Goal: Information Seeking & Learning: Learn about a topic

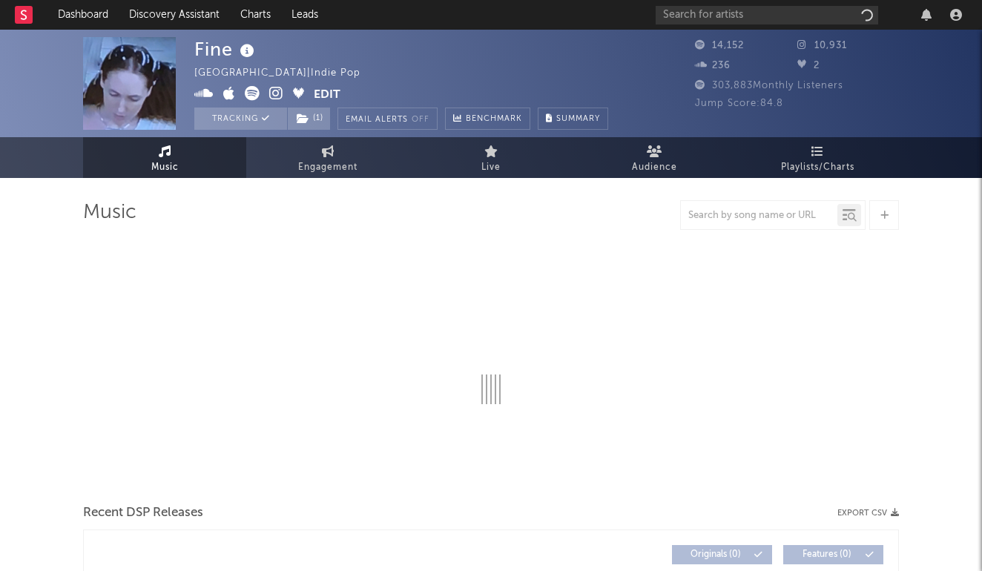
select select "6m"
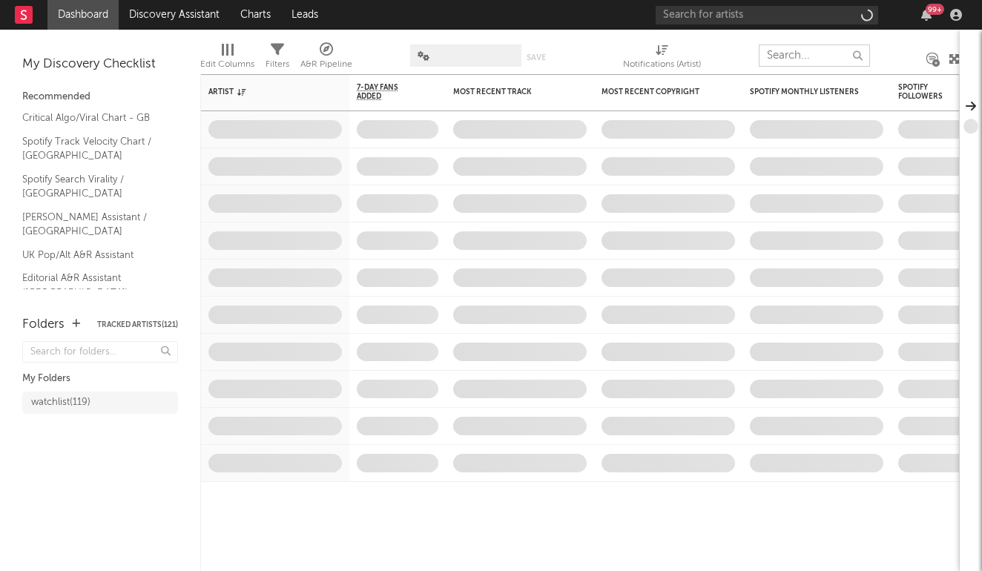
click at [786, 60] on input "text" at bounding box center [814, 56] width 111 height 22
click at [764, 21] on input "text" at bounding box center [767, 15] width 223 height 19
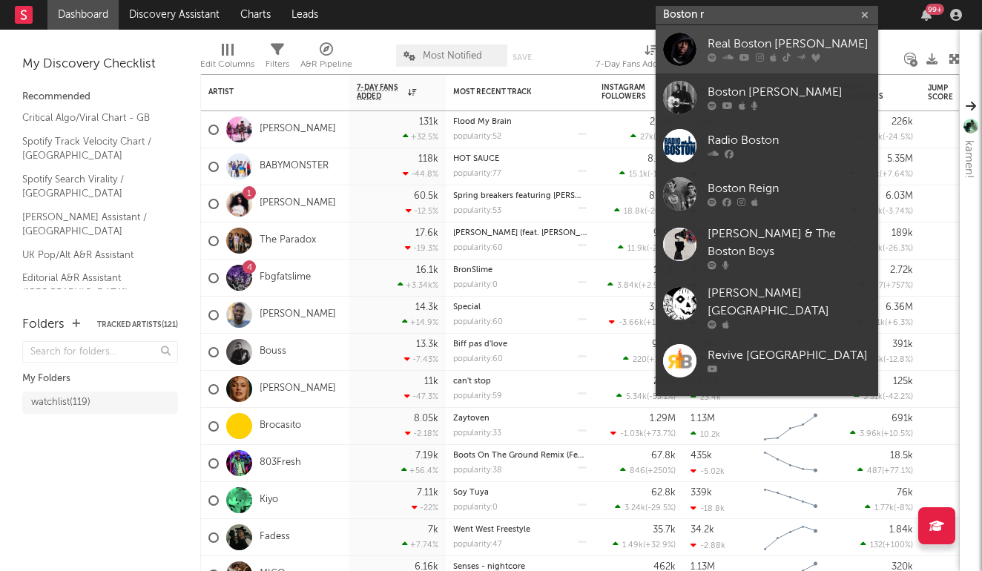
type input "Boston r"
click at [765, 45] on div "Real Boston [PERSON_NAME]" at bounding box center [789, 45] width 163 height 18
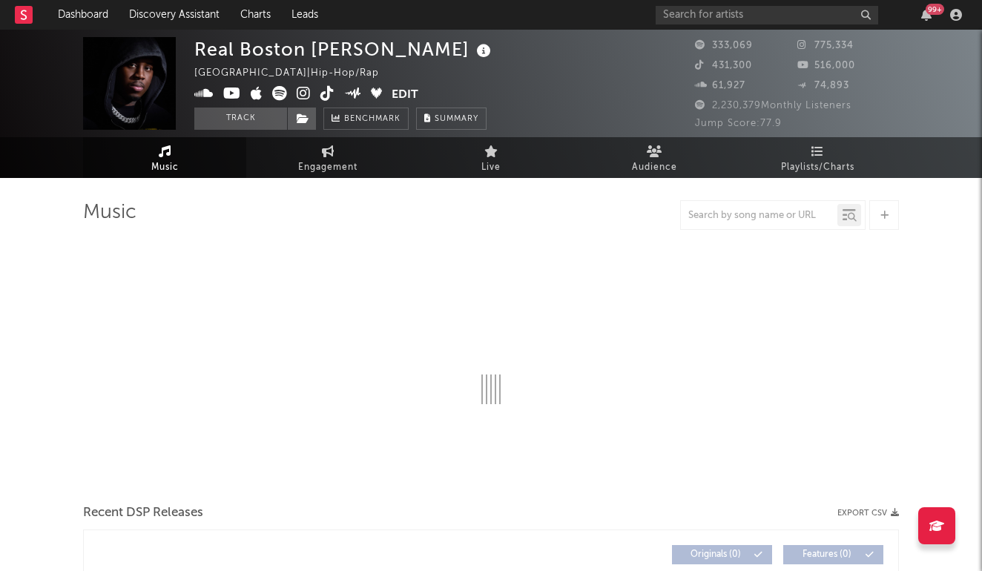
select select "6m"
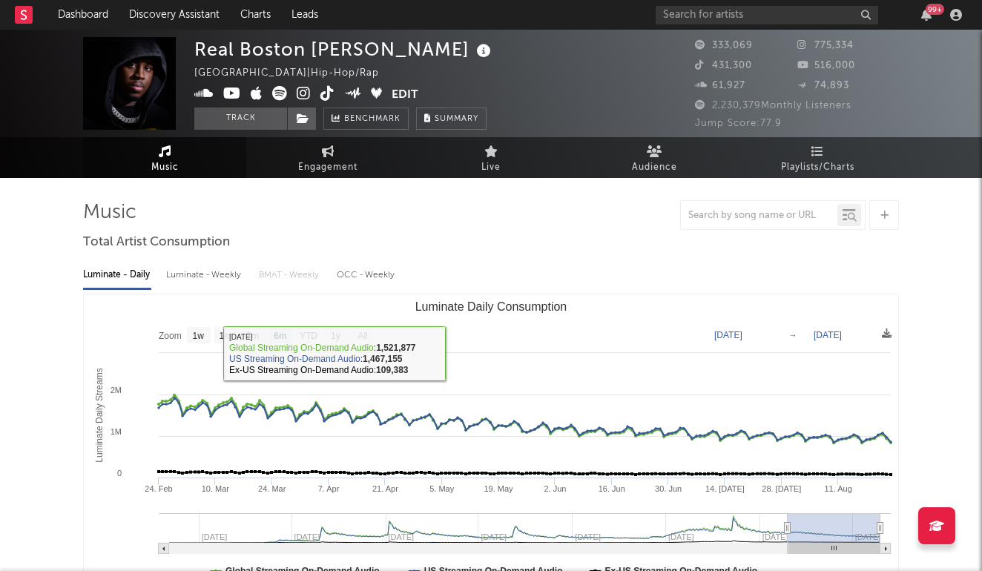
click at [225, 276] on div "Luminate - Weekly" at bounding box center [205, 275] width 78 height 25
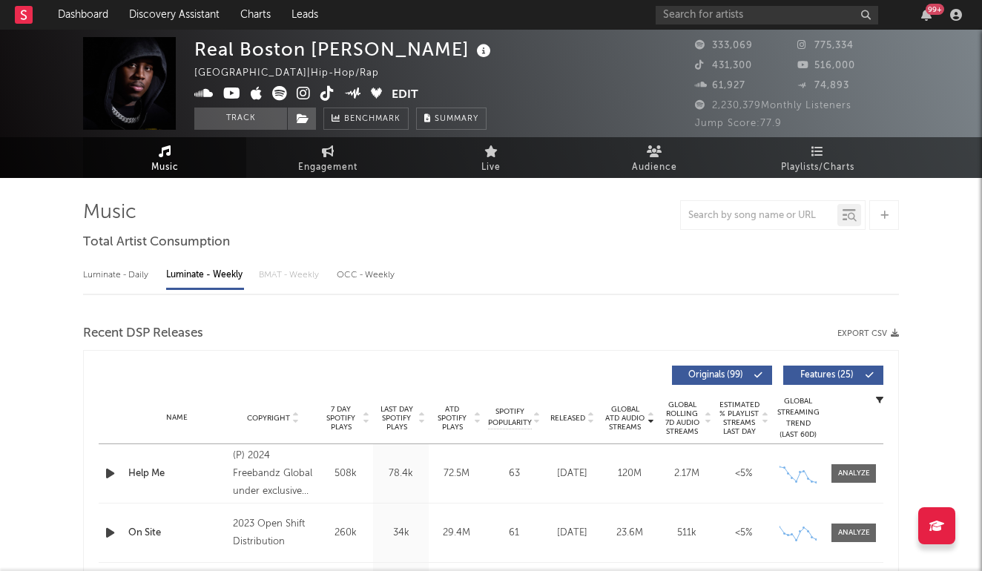
select select "6m"
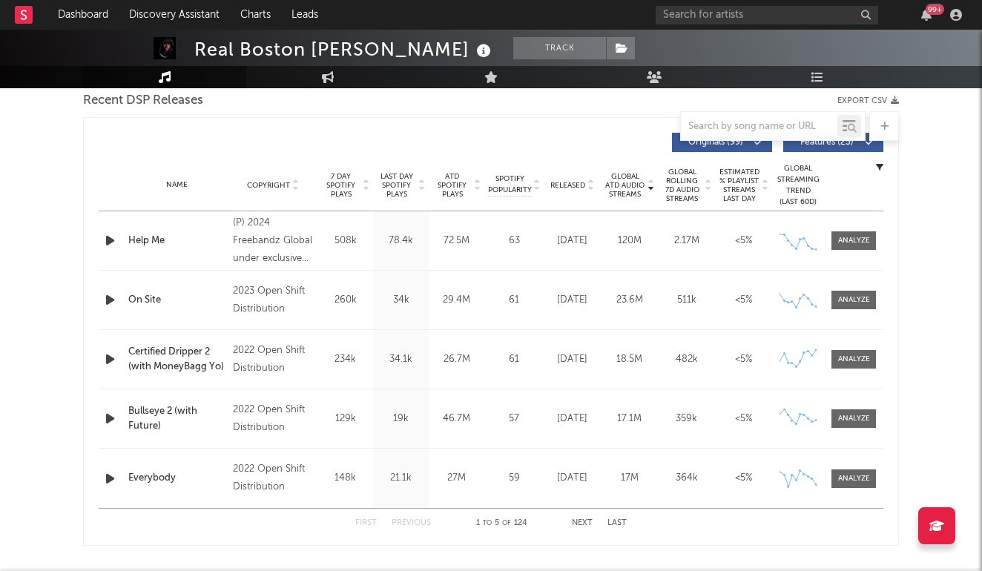
scroll to position [545, 0]
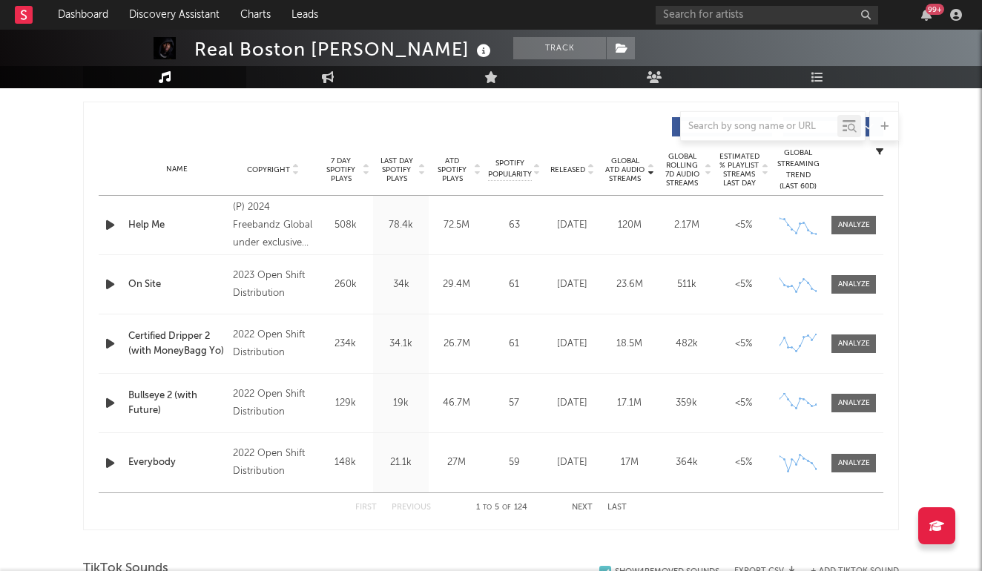
click at [583, 505] on button "Next" at bounding box center [582, 508] width 21 height 8
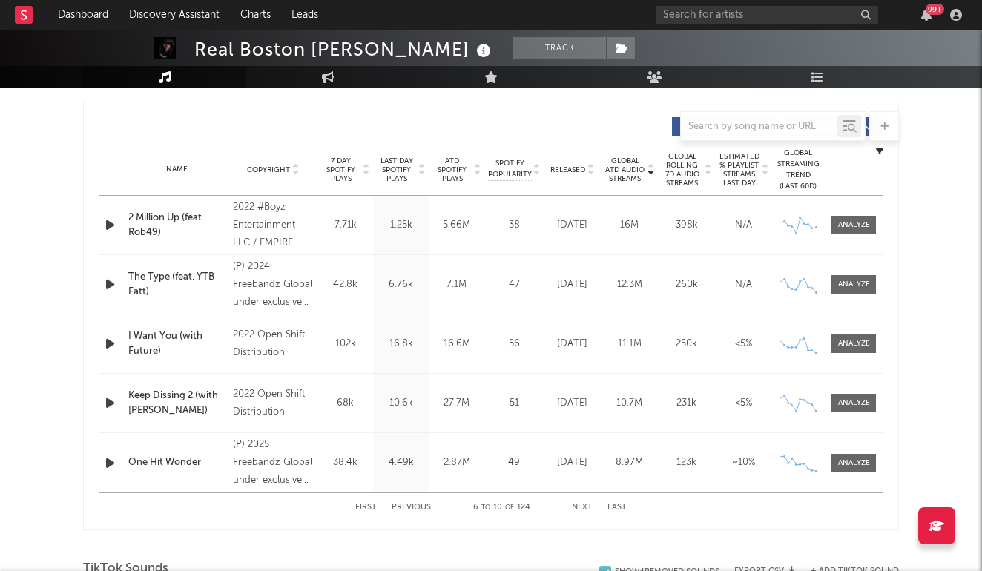
click at [369, 508] on button "First" at bounding box center [366, 508] width 22 height 8
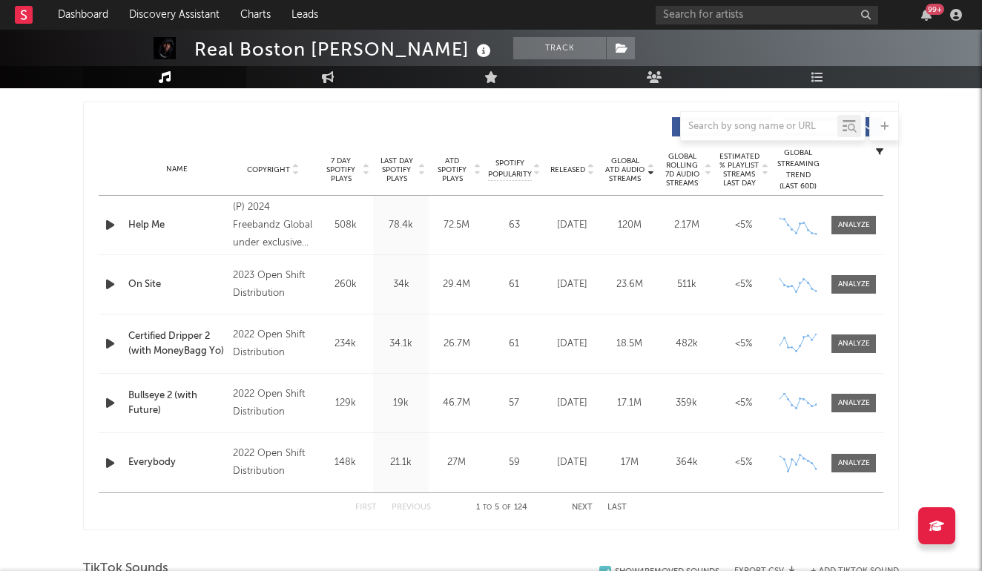
click at [590, 172] on icon at bounding box center [590, 173] width 7 height 6
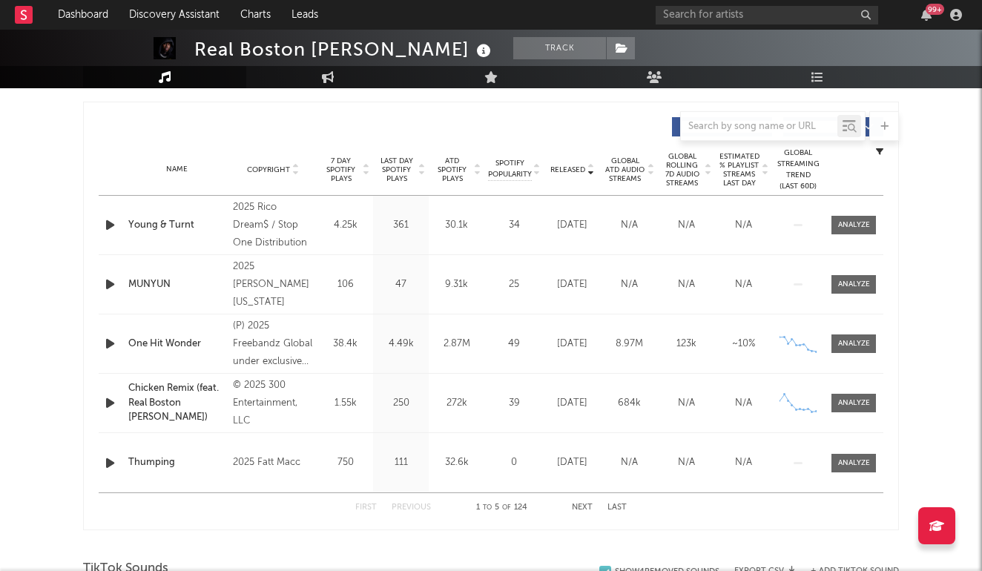
click at [581, 510] on button "Next" at bounding box center [582, 508] width 21 height 8
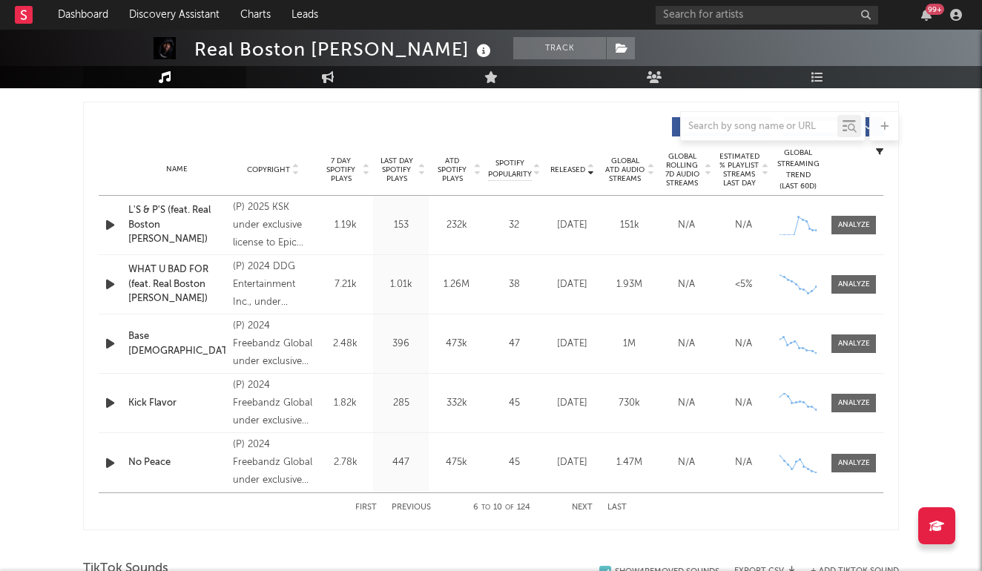
click at [582, 508] on button "Next" at bounding box center [582, 508] width 21 height 8
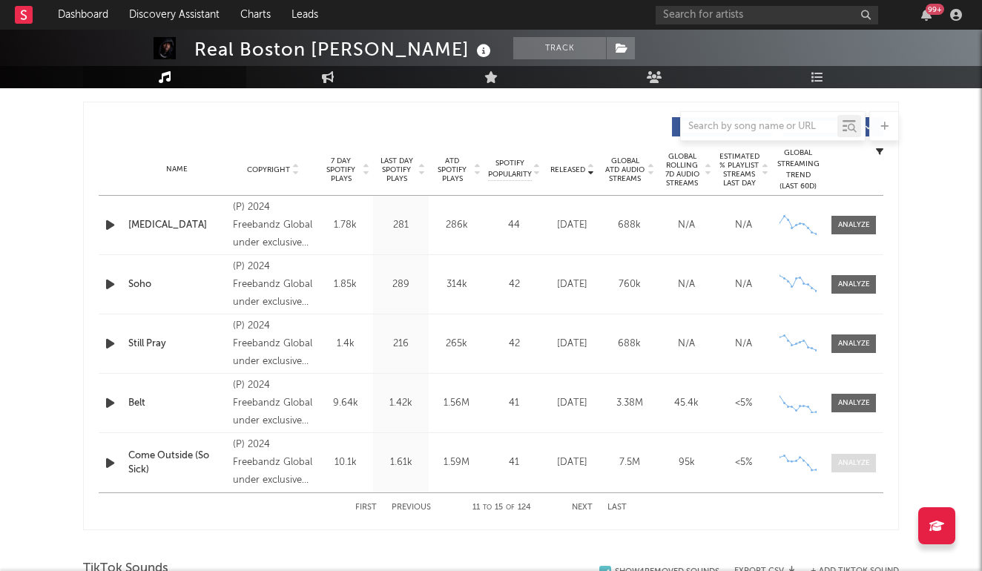
click at [844, 454] on span at bounding box center [853, 463] width 45 height 19
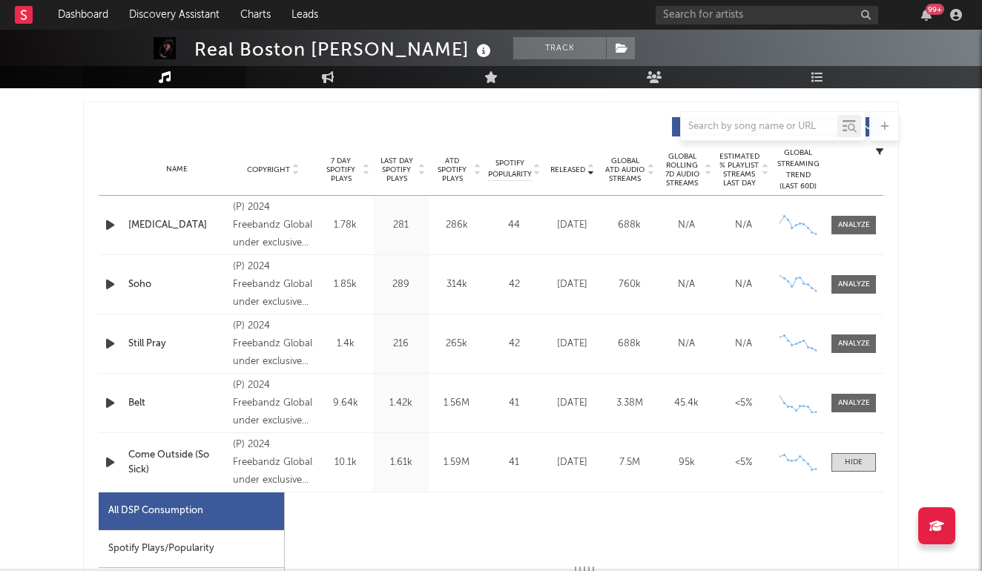
select select "6m"
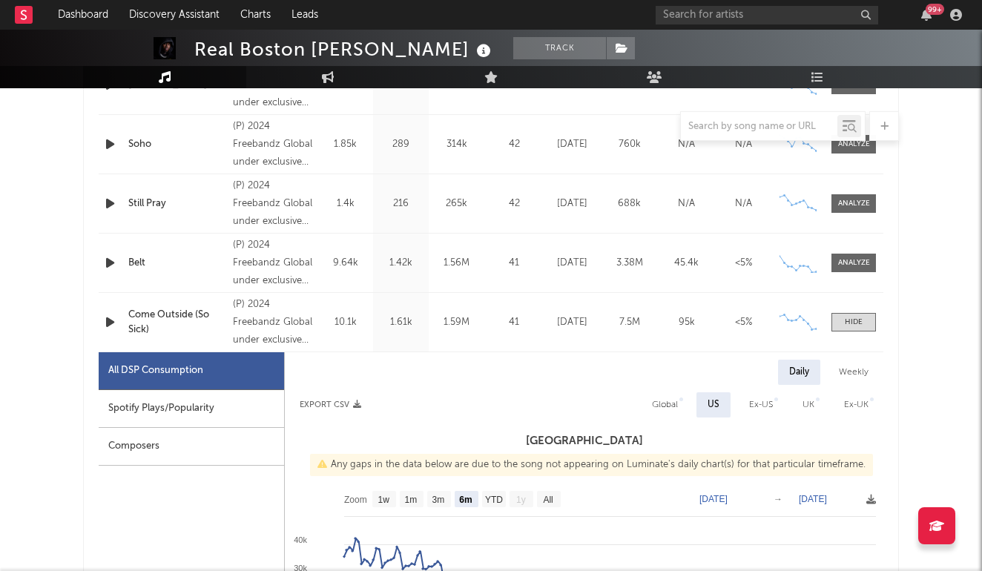
scroll to position [685, 0]
click at [847, 324] on div at bounding box center [854, 322] width 18 height 11
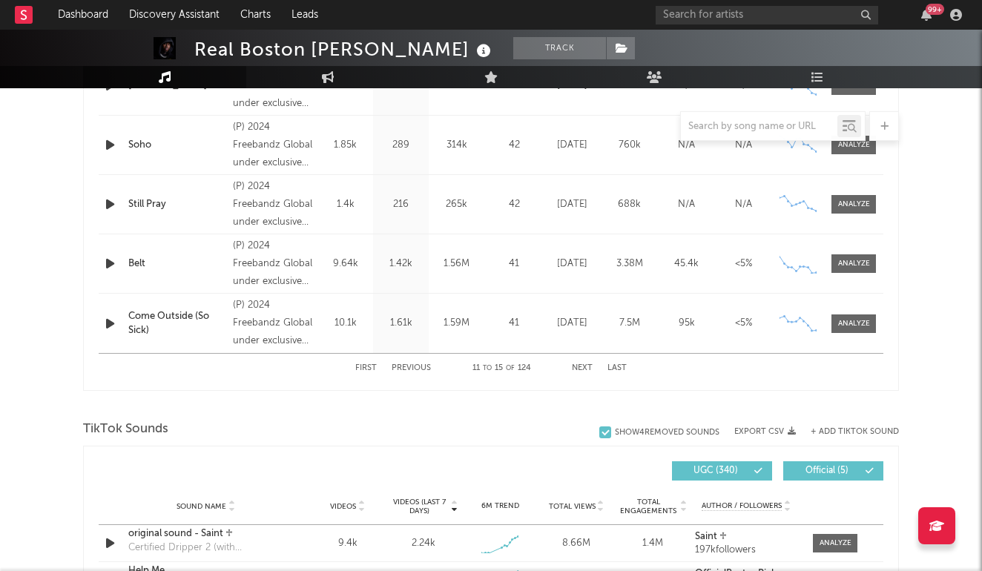
click at [587, 366] on button "Next" at bounding box center [582, 368] width 21 height 8
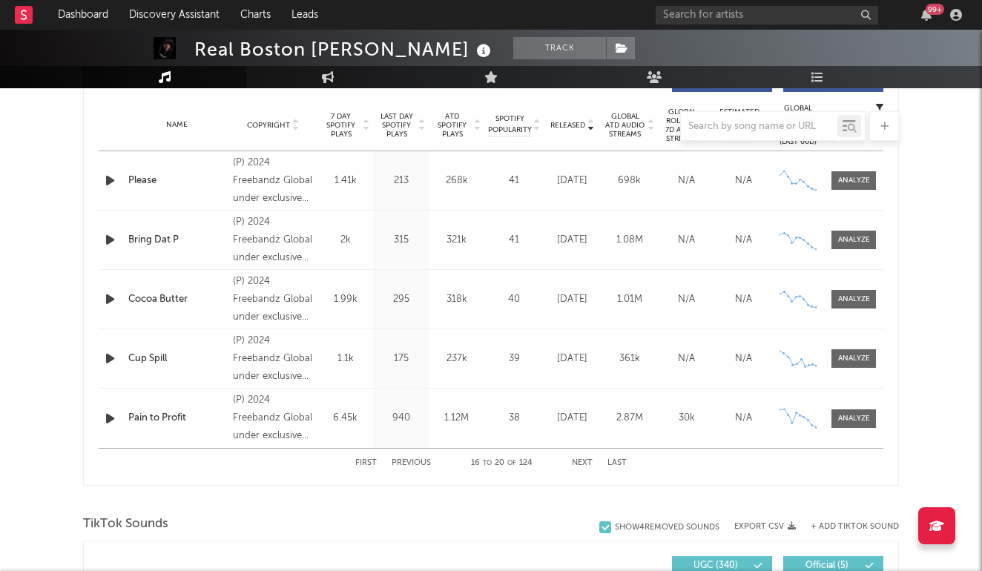
scroll to position [571, 0]
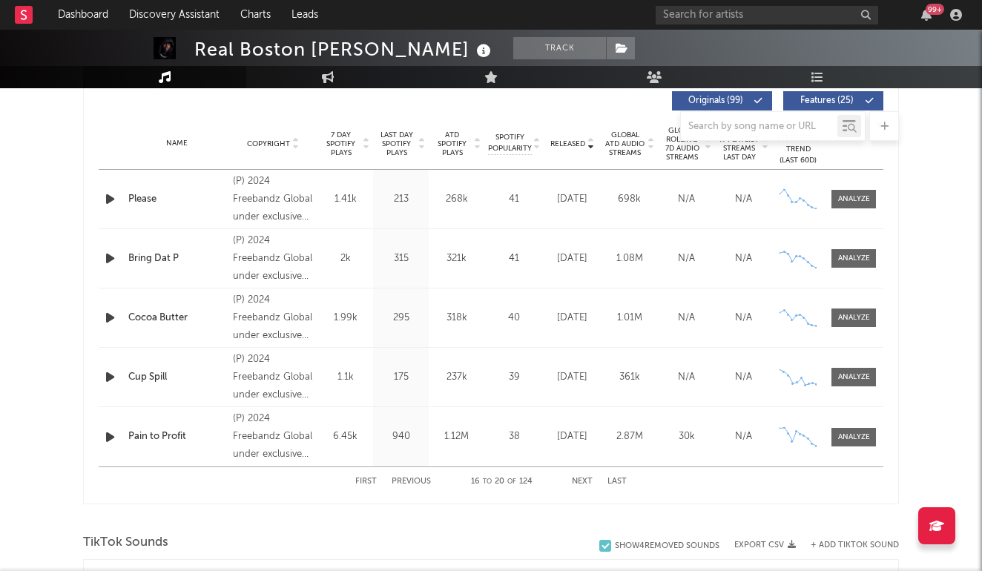
click at [117, 314] on icon "button" at bounding box center [110, 318] width 16 height 19
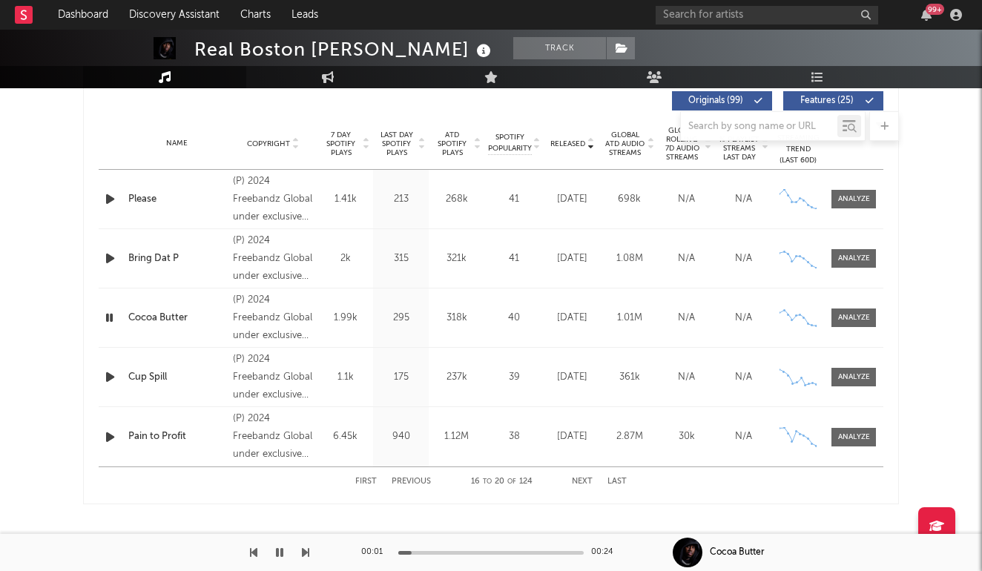
click at [115, 317] on icon "button" at bounding box center [109, 318] width 14 height 19
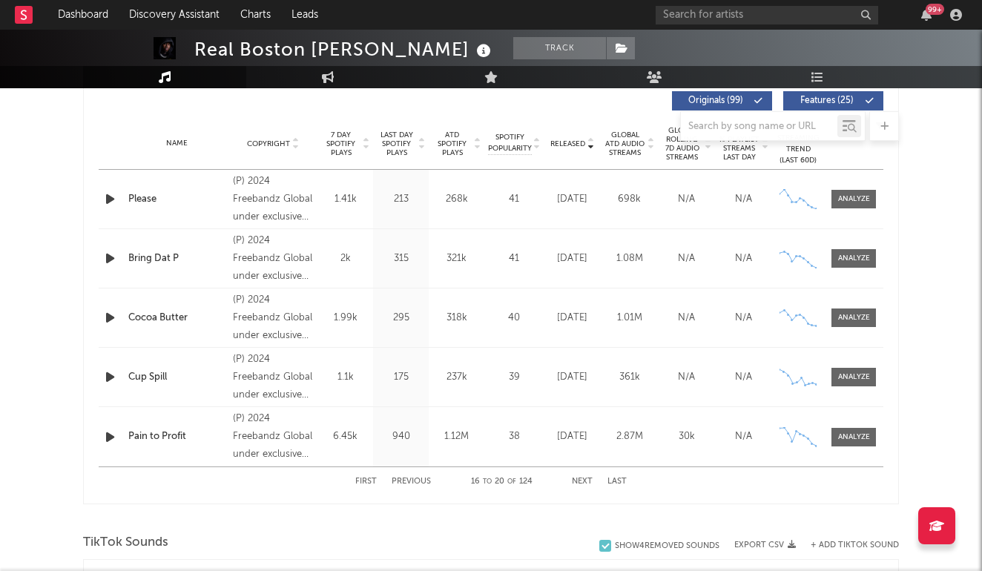
click at [574, 479] on button "Next" at bounding box center [582, 482] width 21 height 8
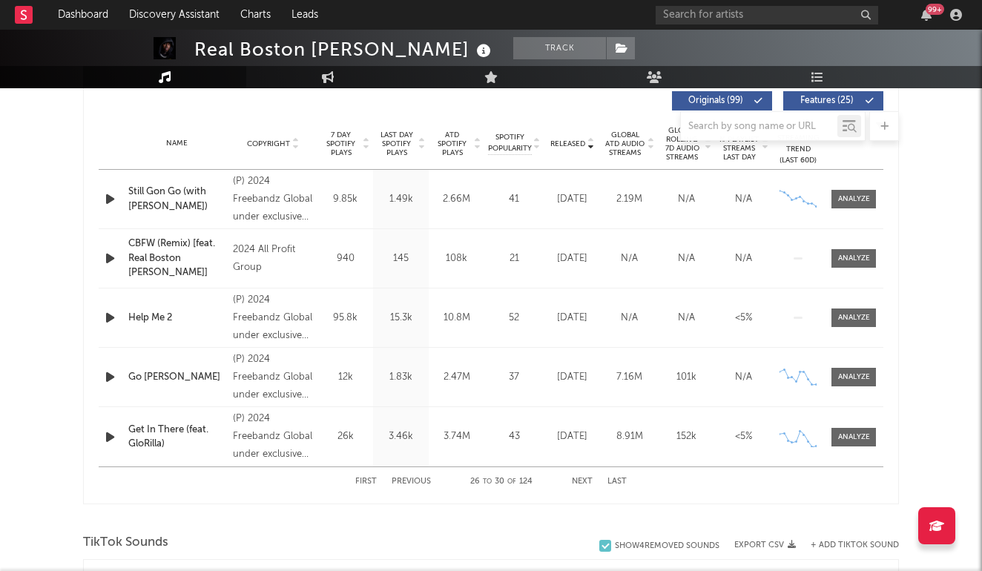
click at [416, 482] on button "Previous" at bounding box center [411, 482] width 39 height 8
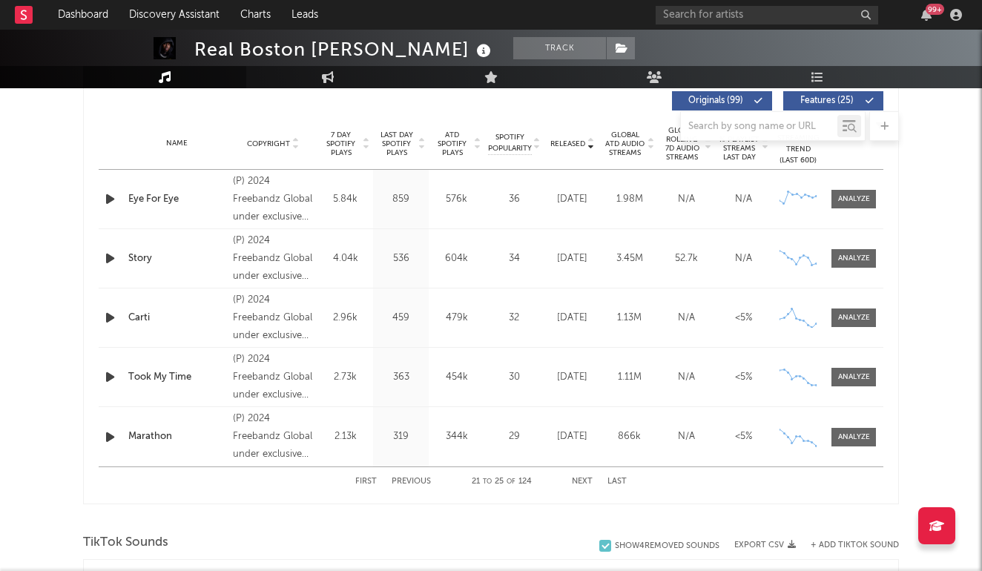
click at [416, 482] on button "Previous" at bounding box center [411, 482] width 39 height 8
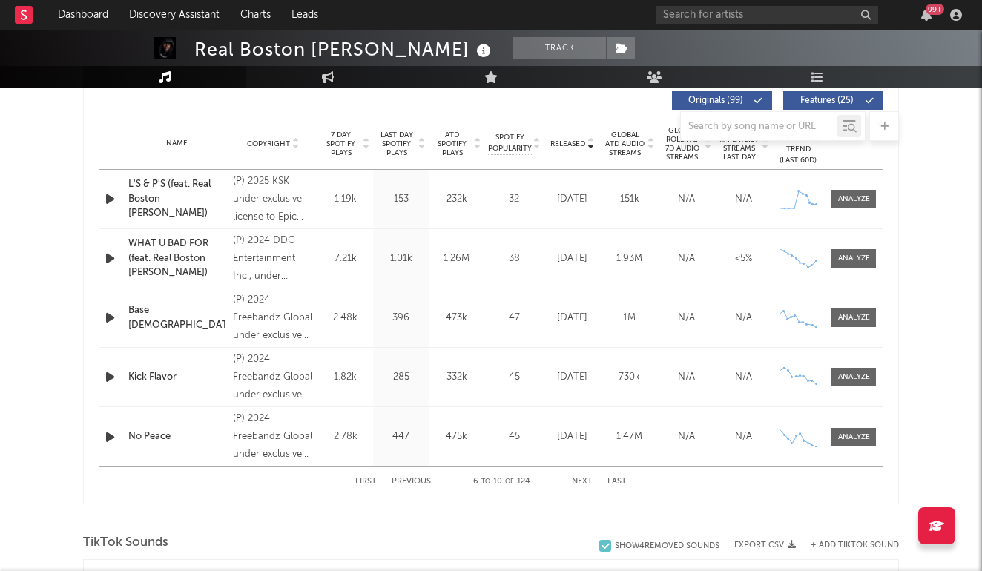
click at [416, 482] on button "Previous" at bounding box center [411, 482] width 39 height 8
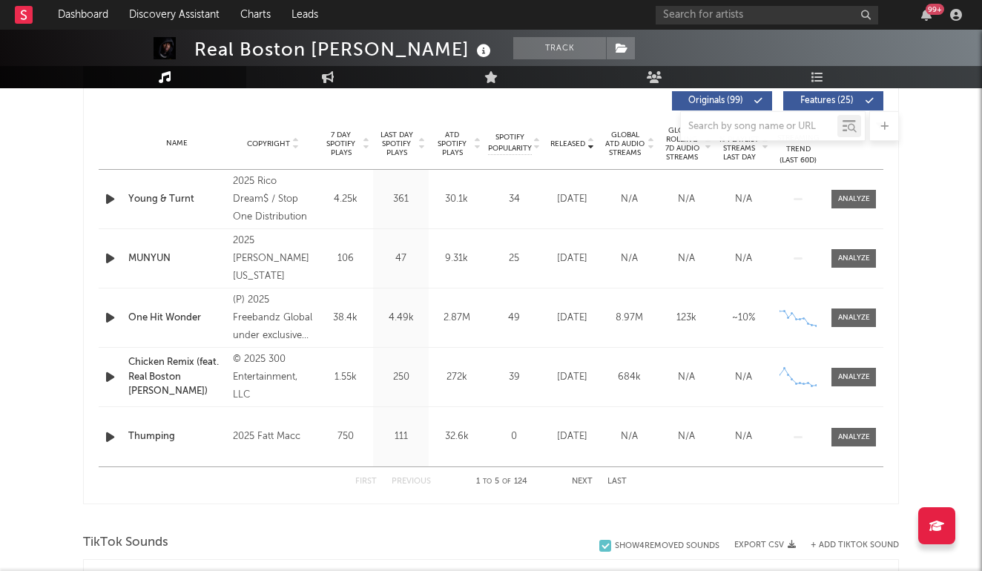
click at [588, 478] on button "Next" at bounding box center [582, 482] width 21 height 8
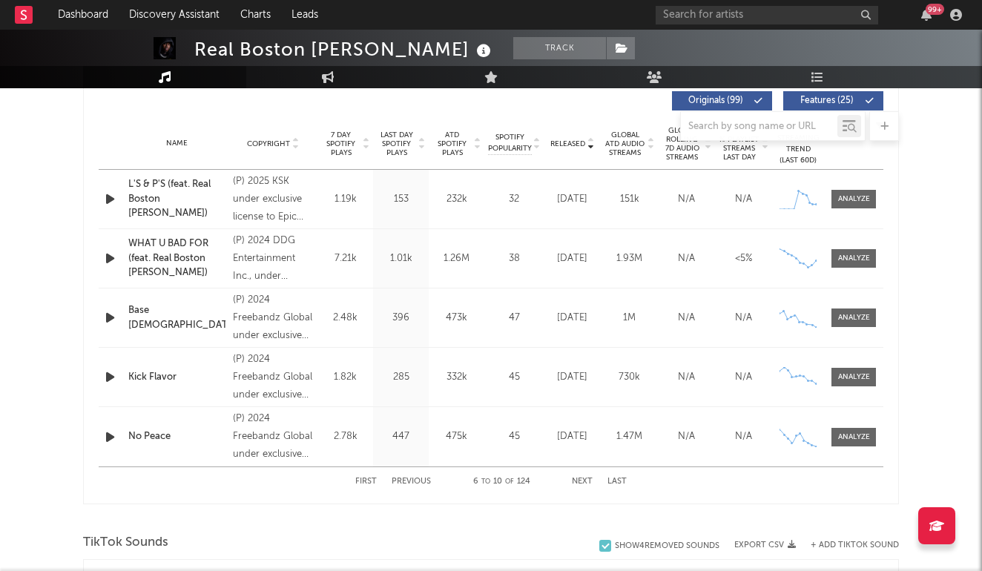
click at [110, 251] on icon "button" at bounding box center [110, 258] width 16 height 19
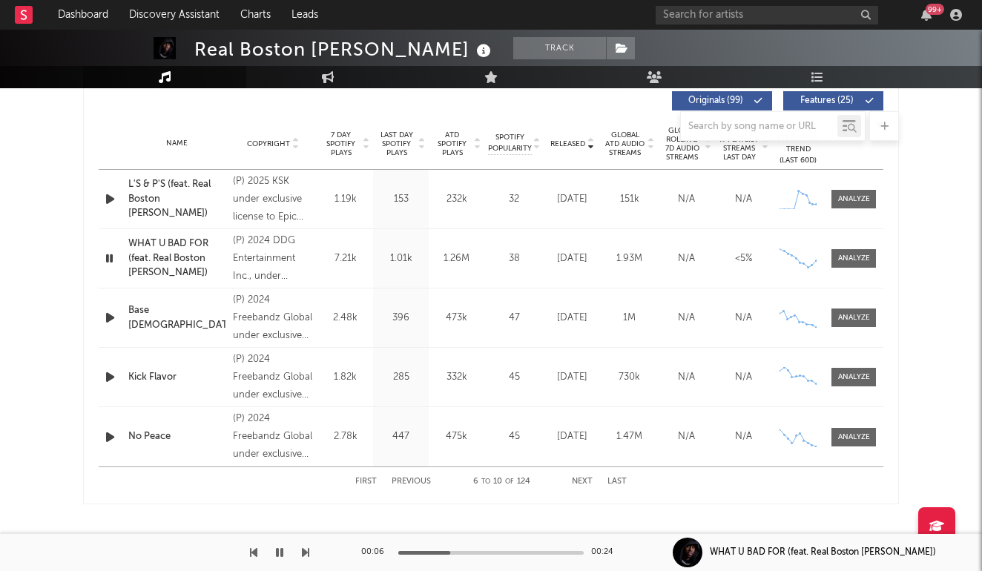
click at [110, 251] on icon "button" at bounding box center [109, 258] width 14 height 19
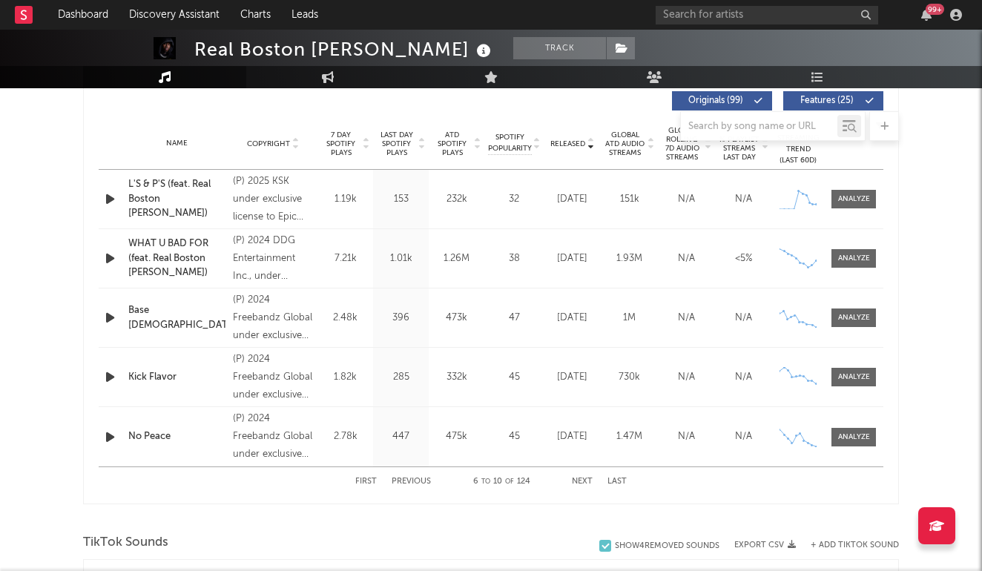
click at [117, 317] on icon "button" at bounding box center [110, 318] width 16 height 19
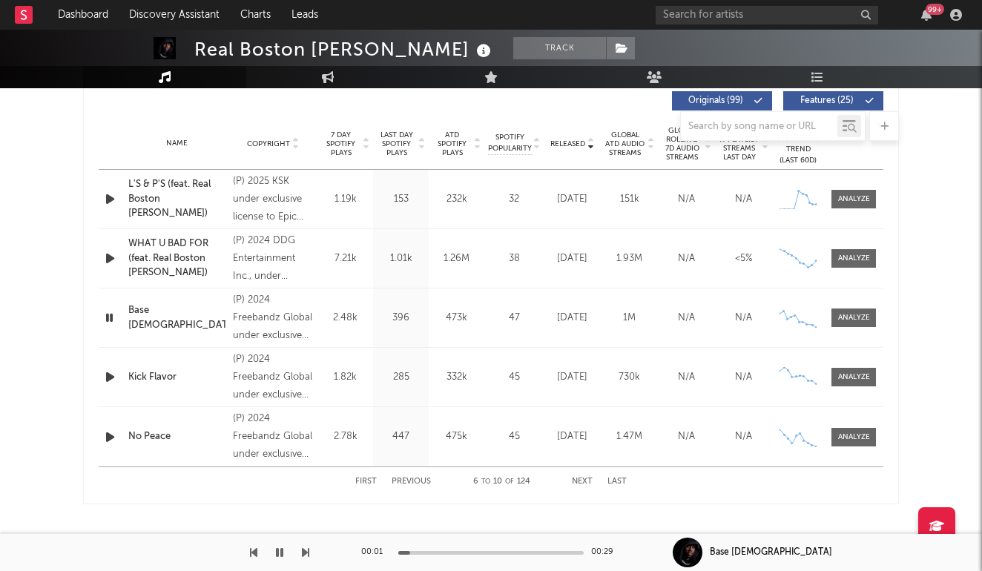
click at [117, 317] on div at bounding box center [111, 318] width 19 height 19
click at [113, 317] on icon "button" at bounding box center [109, 318] width 14 height 19
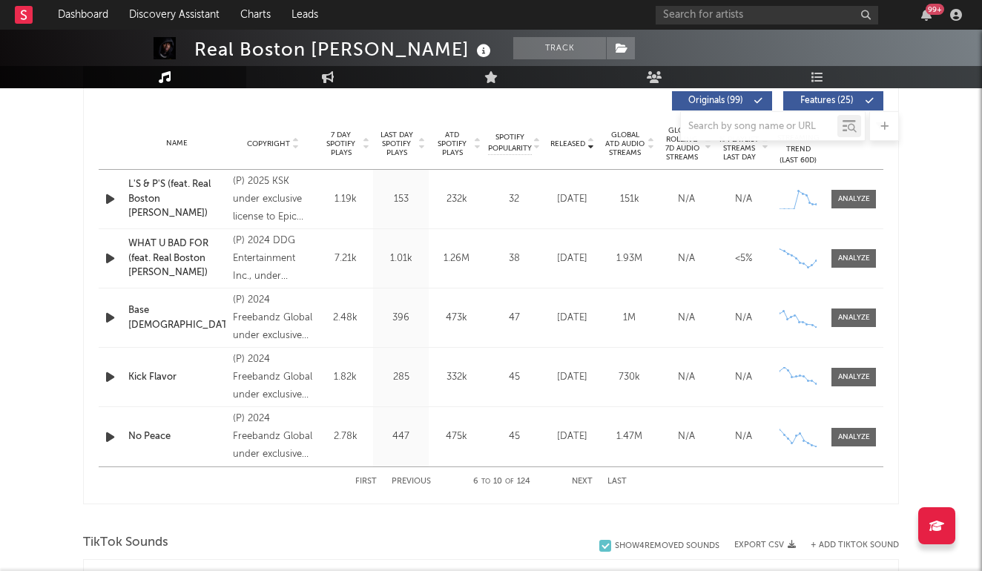
click at [580, 481] on button "Next" at bounding box center [582, 482] width 21 height 8
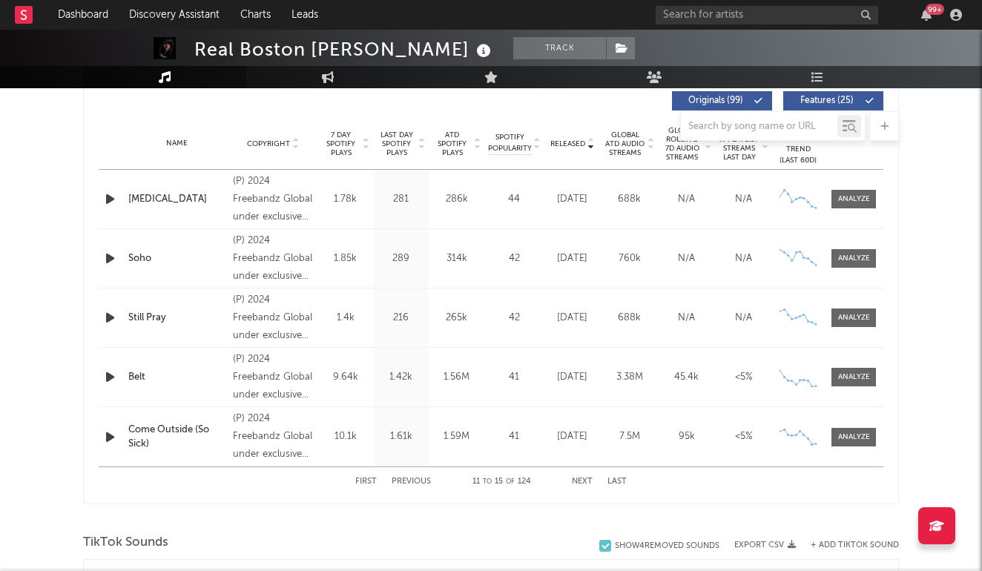
click at [110, 375] on icon "button" at bounding box center [110, 377] width 16 height 19
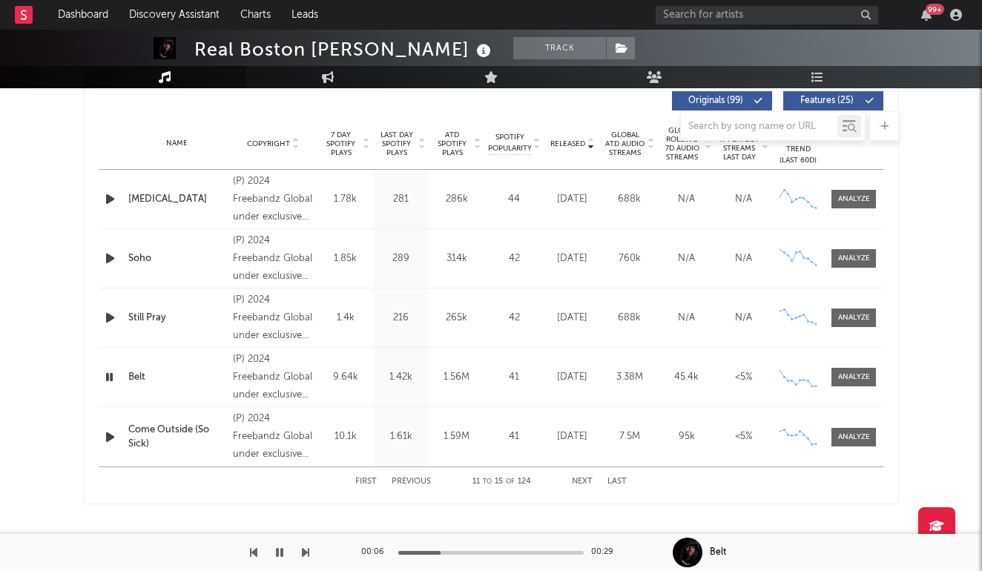
click at [578, 481] on button "Next" at bounding box center [582, 482] width 21 height 8
click at [278, 555] on icon "button" at bounding box center [279, 553] width 7 height 12
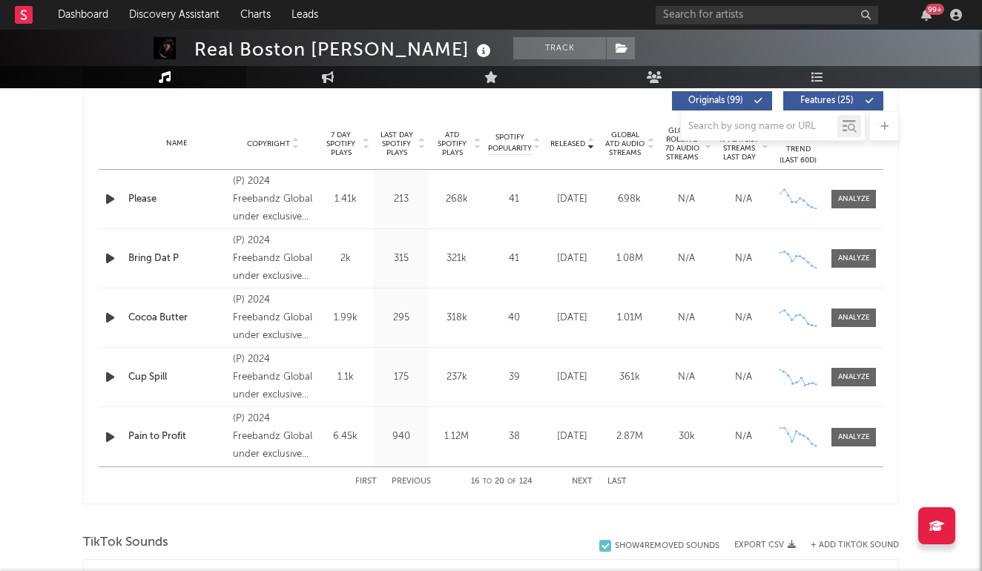
click at [573, 385] on div "[DATE]" at bounding box center [572, 377] width 50 height 15
click at [583, 480] on button "Next" at bounding box center [582, 482] width 21 height 8
click at [525, 268] on div "Name Story Copyright (P) 2024 Freebandz Global under exclusive license to Epic …" at bounding box center [491, 258] width 785 height 59
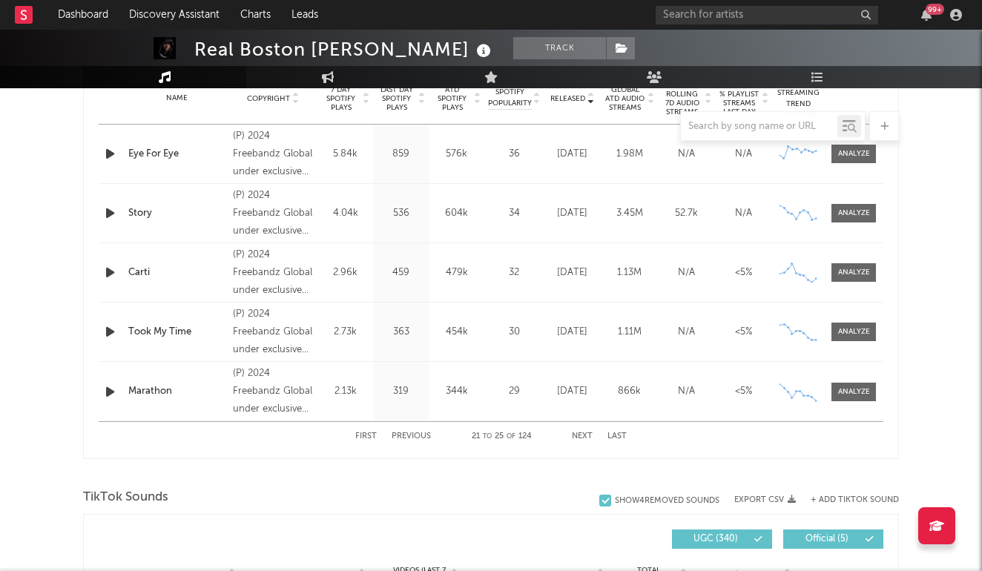
scroll to position [617, 0]
click at [584, 432] on button "Next" at bounding box center [582, 436] width 21 height 8
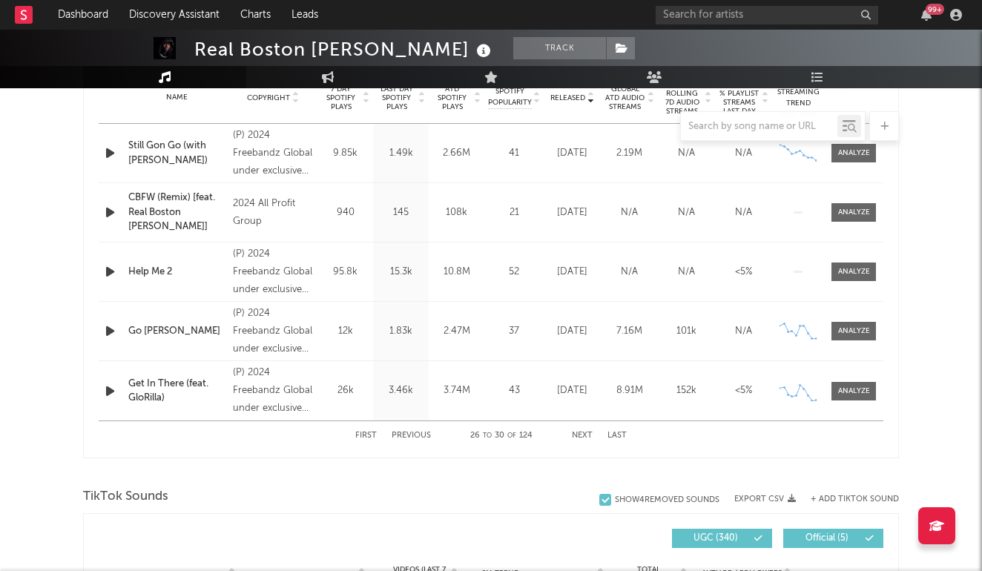
click at [586, 432] on button "Next" at bounding box center [582, 436] width 21 height 8
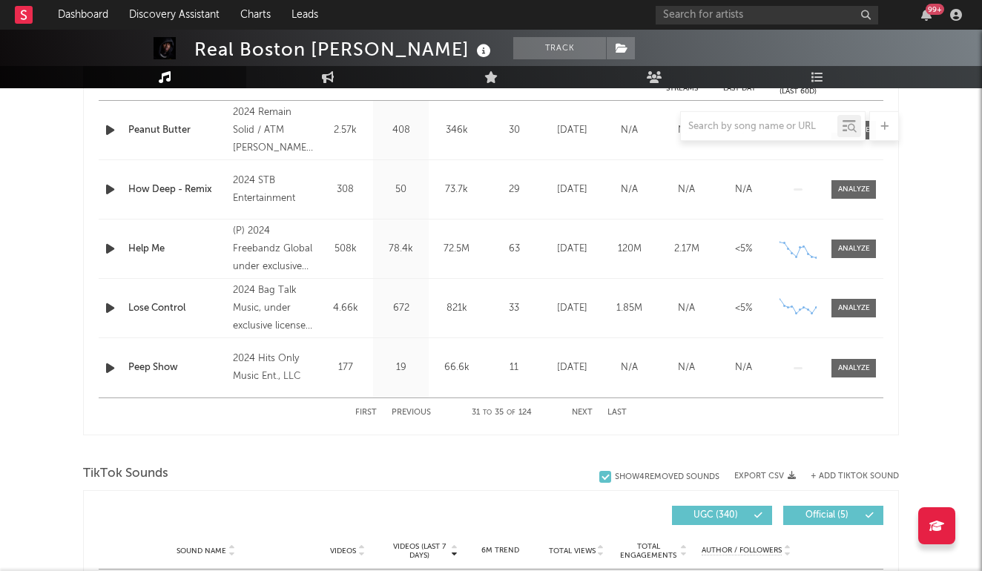
scroll to position [643, 0]
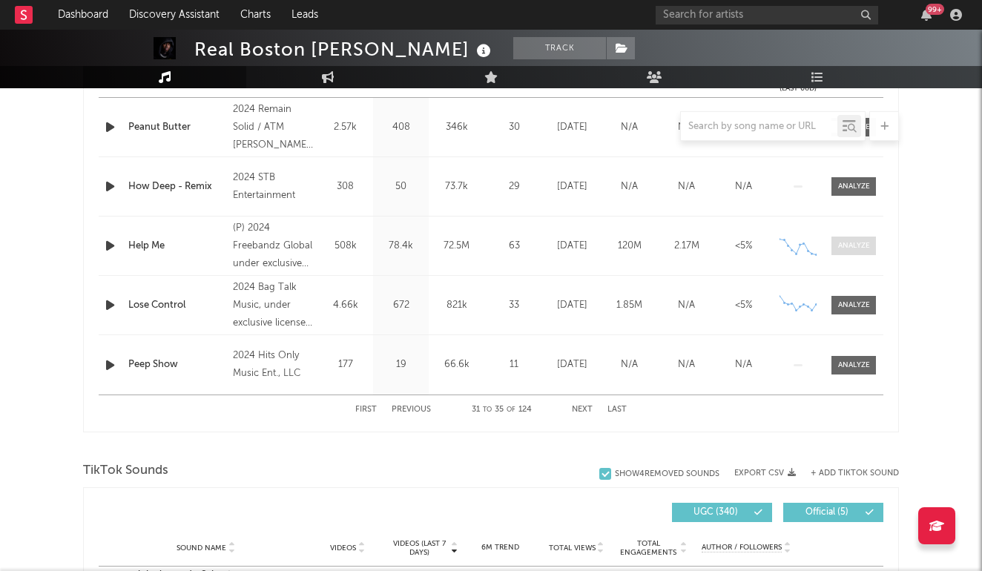
click at [846, 244] on div at bounding box center [854, 245] width 32 height 11
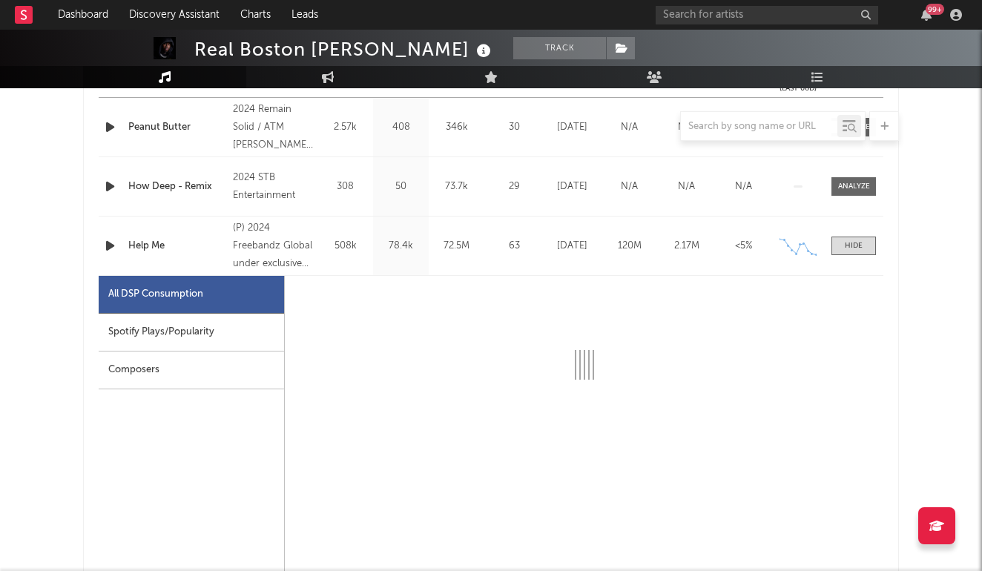
select select "6m"
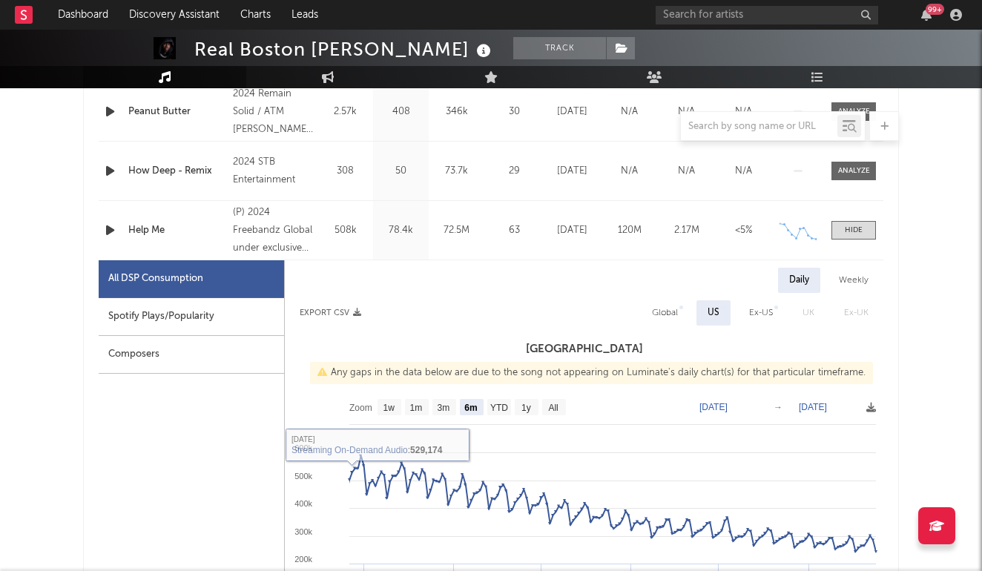
scroll to position [674, 0]
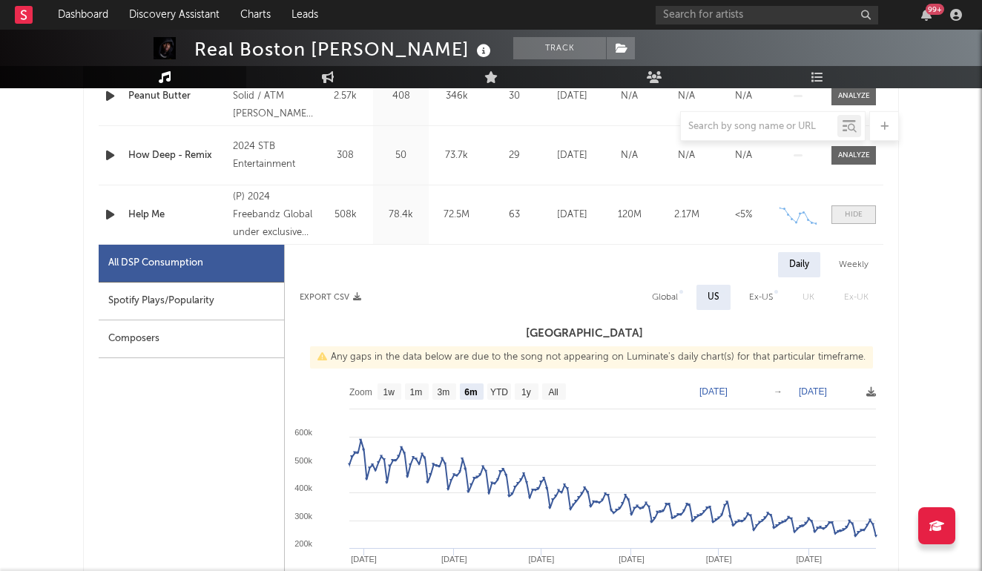
click at [842, 220] on span at bounding box center [853, 214] width 45 height 19
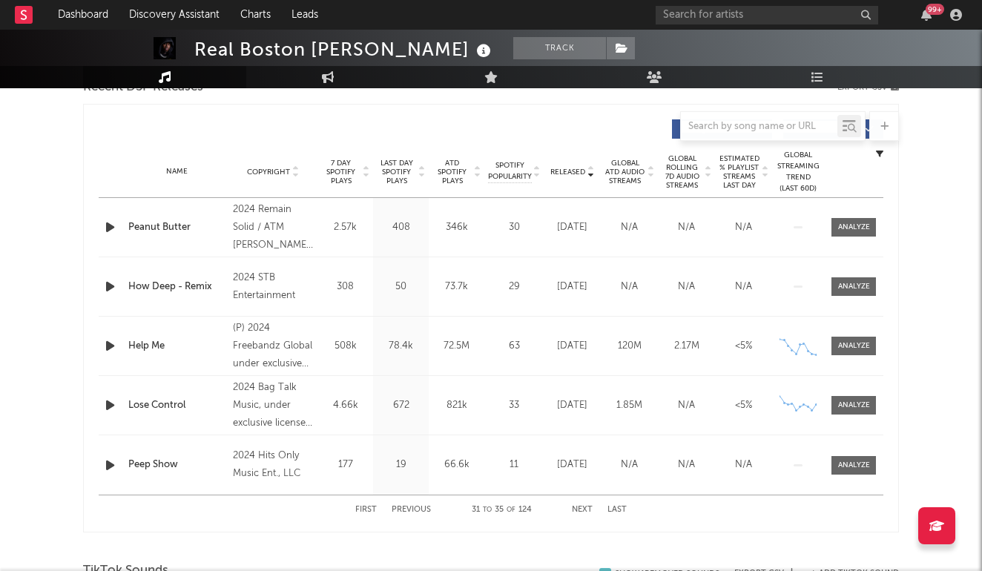
scroll to position [535, 0]
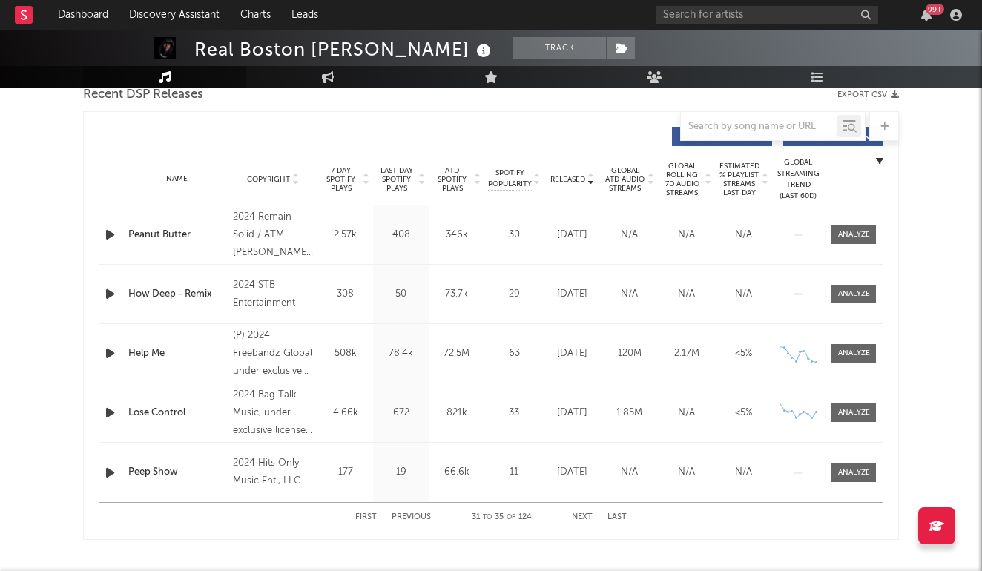
click at [423, 515] on button "Previous" at bounding box center [411, 517] width 39 height 8
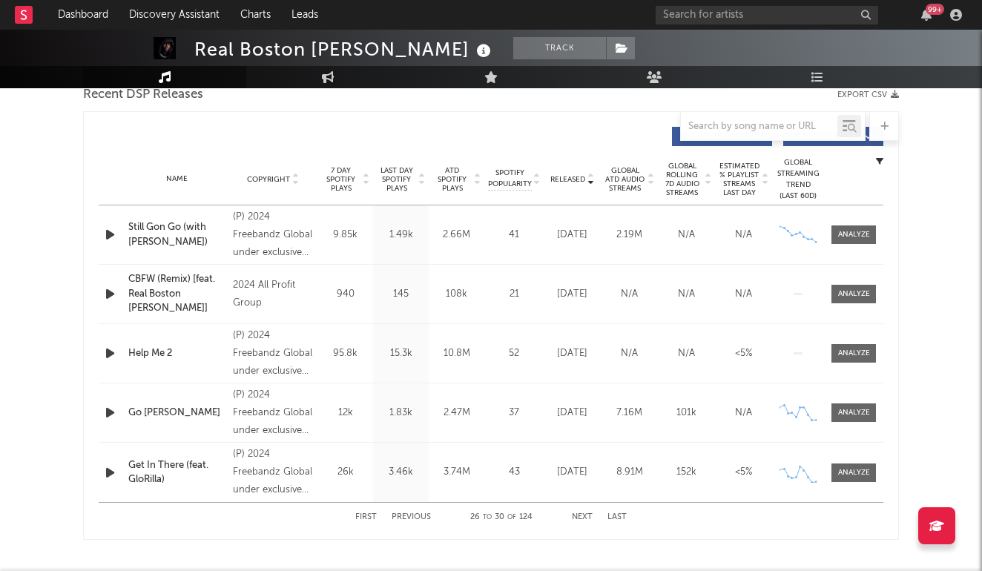
click at [426, 515] on button "Previous" at bounding box center [411, 517] width 39 height 8
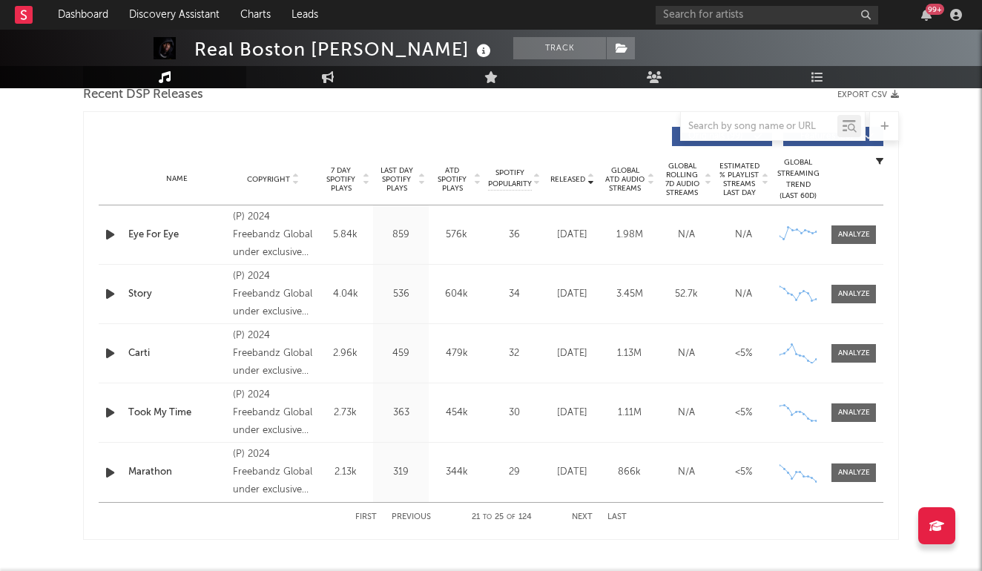
click at [426, 515] on button "Previous" at bounding box center [411, 517] width 39 height 8
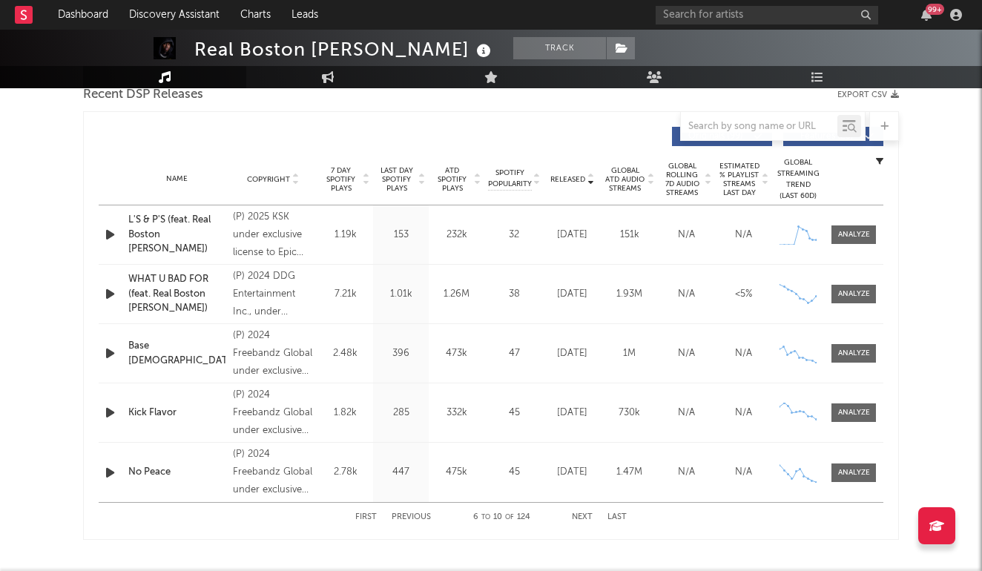
click at [585, 512] on div "First Previous 6 to 10 of 124 Next Last" at bounding box center [490, 517] width 271 height 29
click at [584, 514] on button "Next" at bounding box center [582, 517] width 21 height 8
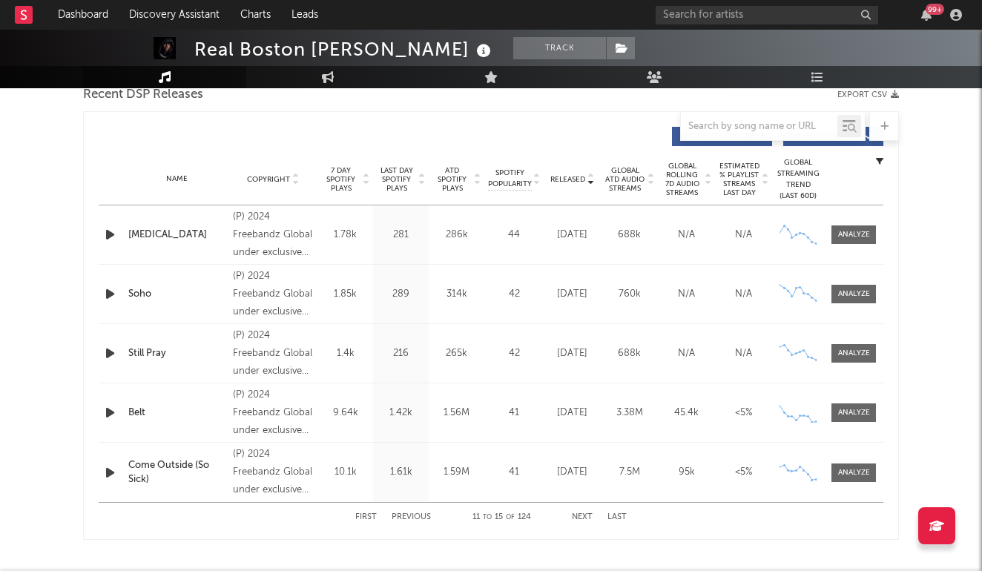
click at [579, 518] on button "Next" at bounding box center [582, 517] width 21 height 8
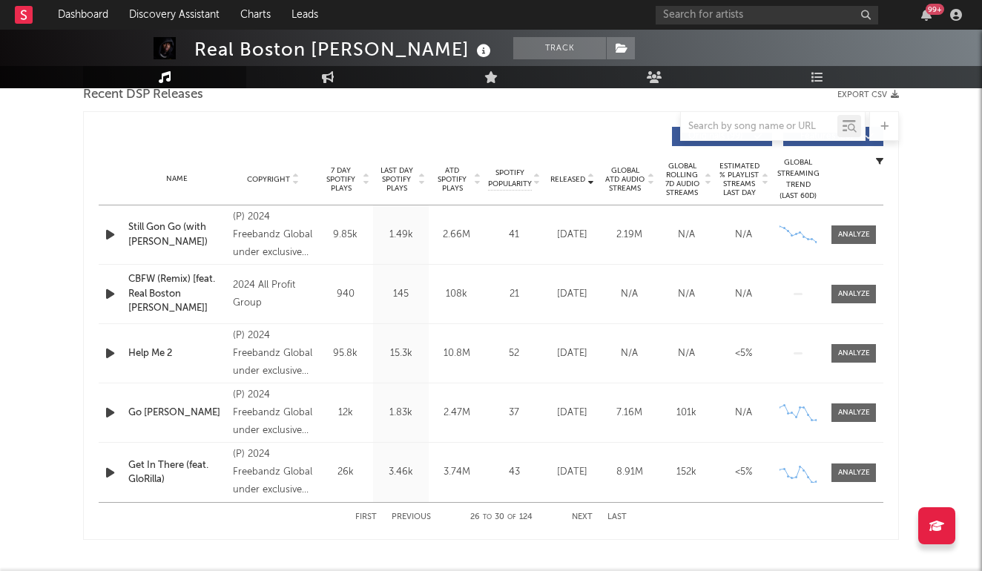
click at [403, 521] on div "First Previous 26 to 30 of 124 Next Last" at bounding box center [490, 517] width 271 height 29
click at [404, 518] on button "Previous" at bounding box center [411, 517] width 39 height 8
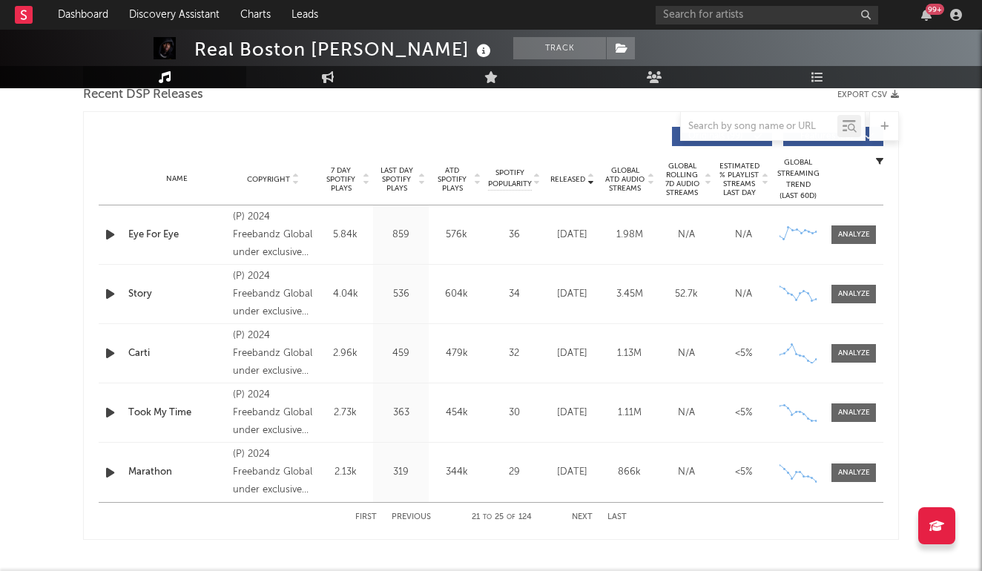
click at [404, 518] on button "Previous" at bounding box center [411, 517] width 39 height 8
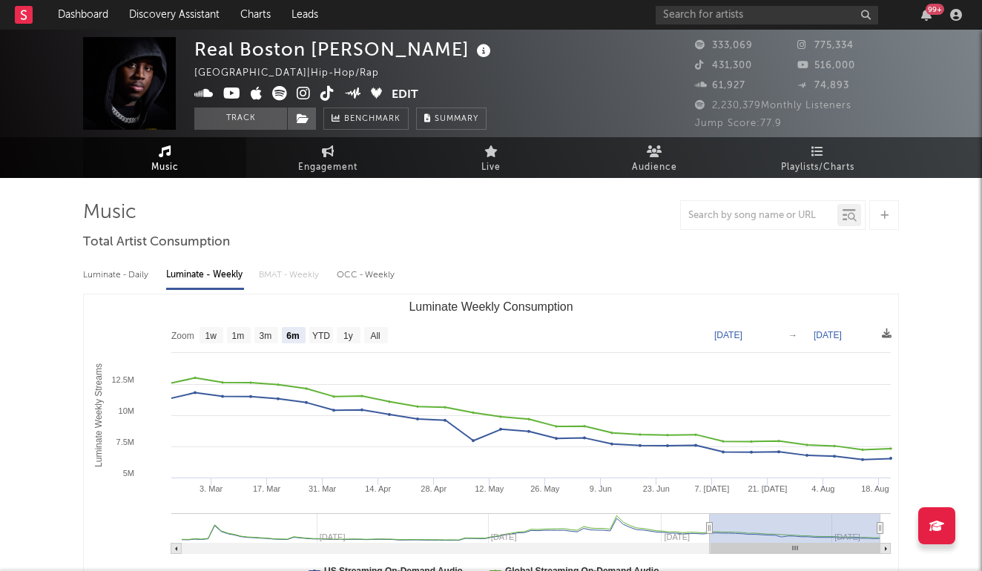
scroll to position [0, 0]
click at [237, 88] on icon at bounding box center [232, 93] width 18 height 15
